Goal: Information Seeking & Learning: Learn about a topic

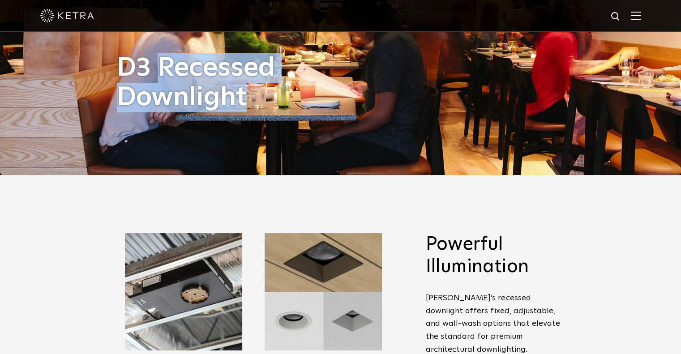
drag, startPoint x: 245, startPoint y: 103, endPoint x: 163, endPoint y: 84, distance: 84.4
click at [164, 84] on h1 "D3 Recessed Downlight" at bounding box center [231, 82] width 228 height 59
click at [158, 82] on h1 "D3 Recessed Downlight" at bounding box center [231, 82] width 228 height 59
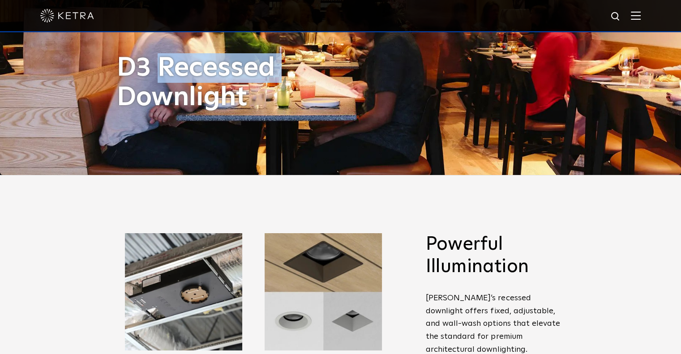
click at [158, 82] on h1 "D3 Recessed Downlight" at bounding box center [231, 82] width 228 height 59
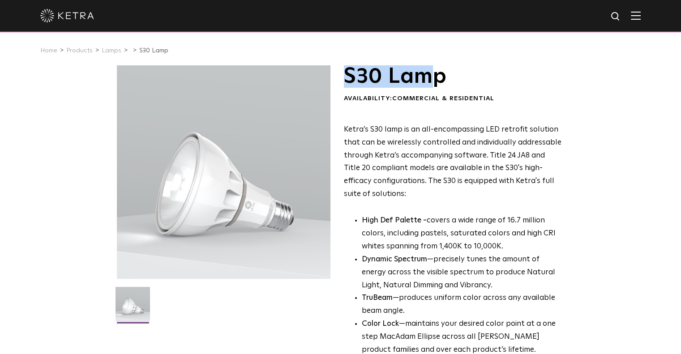
drag, startPoint x: 347, startPoint y: 81, endPoint x: 428, endPoint y: 82, distance: 81.0
click at [428, 82] on h1 "S30 Lamp" at bounding box center [453, 76] width 218 height 22
click at [429, 83] on h1 "S30 Lamp" at bounding box center [453, 76] width 218 height 22
